Goal: Transaction & Acquisition: Purchase product/service

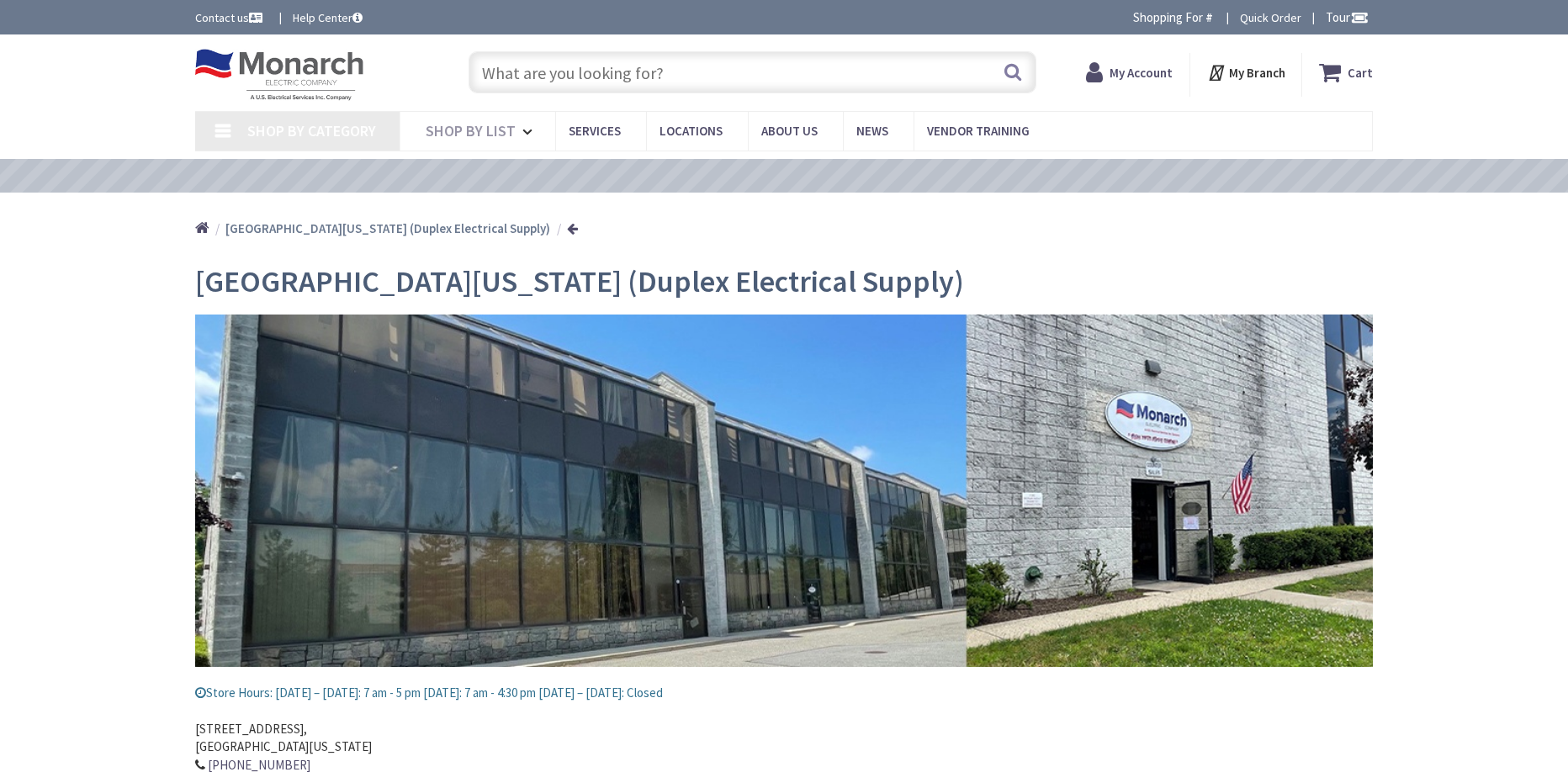
type input "[PERSON_NAME][GEOGRAPHIC_DATA][US_STATE], [GEOGRAPHIC_DATA]"
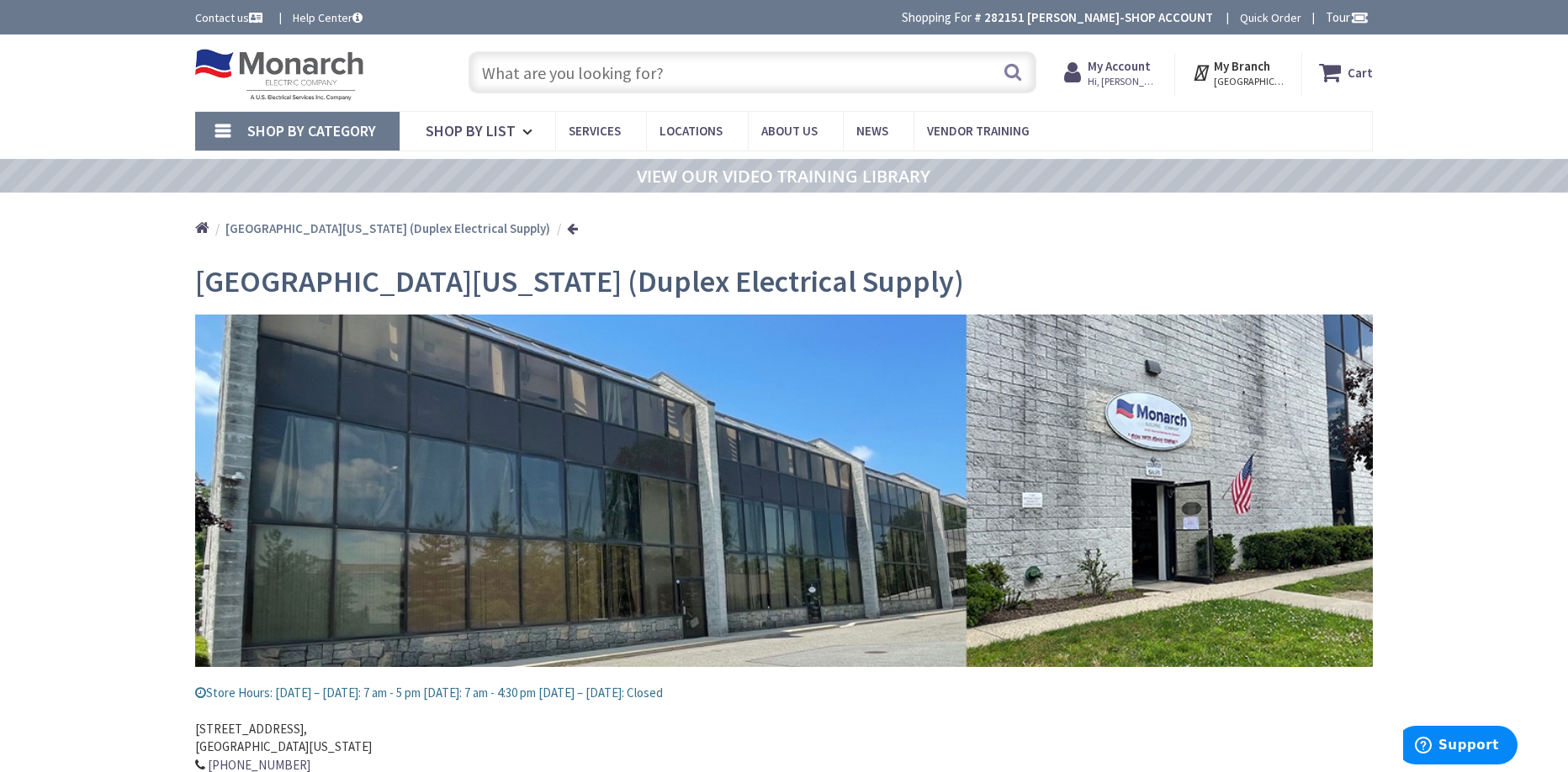
click at [537, 73] on input "text" at bounding box center [752, 71] width 568 height 42
type input "3/4 emt strap"
click at [1014, 67] on button "Search" at bounding box center [1013, 71] width 22 height 38
